Goal: Task Accomplishment & Management: Manage account settings

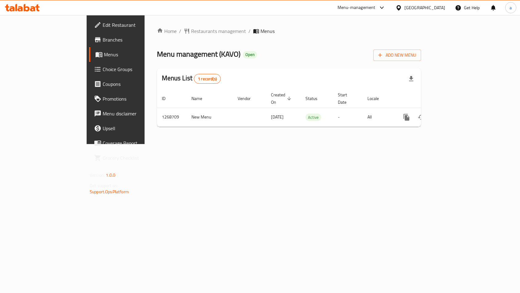
click at [89, 74] on link "Choice Groups" at bounding box center [131, 69] width 84 height 15
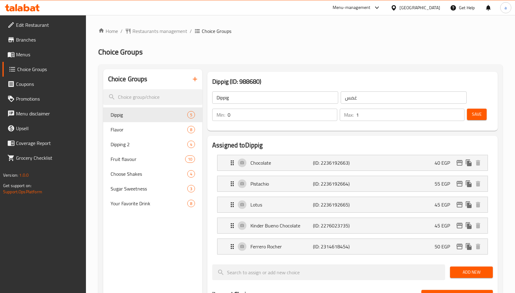
click at [229, 50] on h2 "Choice Groups" at bounding box center [300, 52] width 405 height 10
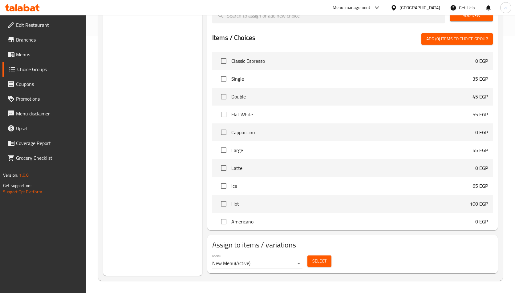
scroll to position [10, 0]
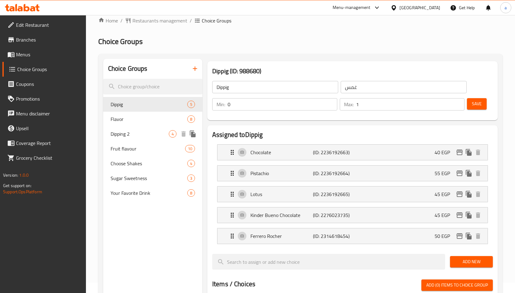
click at [131, 137] on span "Dipping 2" at bounding box center [140, 133] width 58 height 7
type input "Dipping 2"
type input "غموس 2"
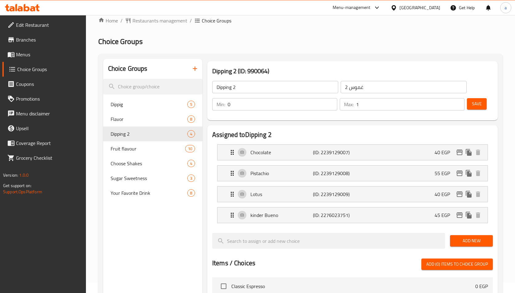
click at [167, 215] on div "Choice Groups Dippig 5 Flavor 8 Dipping 2 4 Fruit flavour 10 Choose Shakes 4 Su…" at bounding box center [152, 280] width 99 height 443
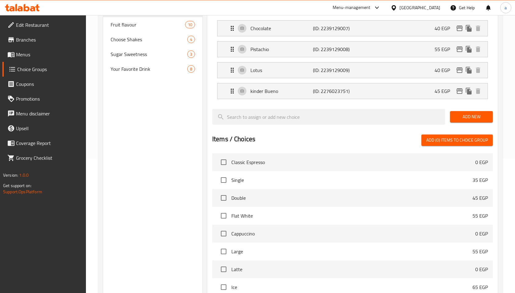
scroll to position [0, 0]
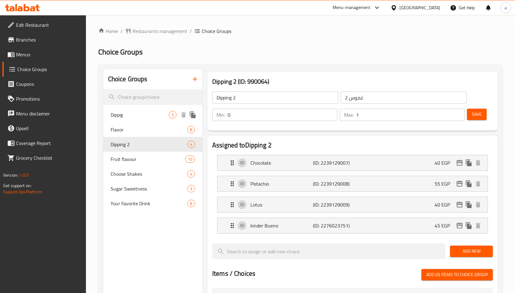
click at [140, 120] on div "Dippig 5" at bounding box center [152, 115] width 99 height 15
type input "Dippig"
type input "غمس"
